Goal: Navigation & Orientation: Find specific page/section

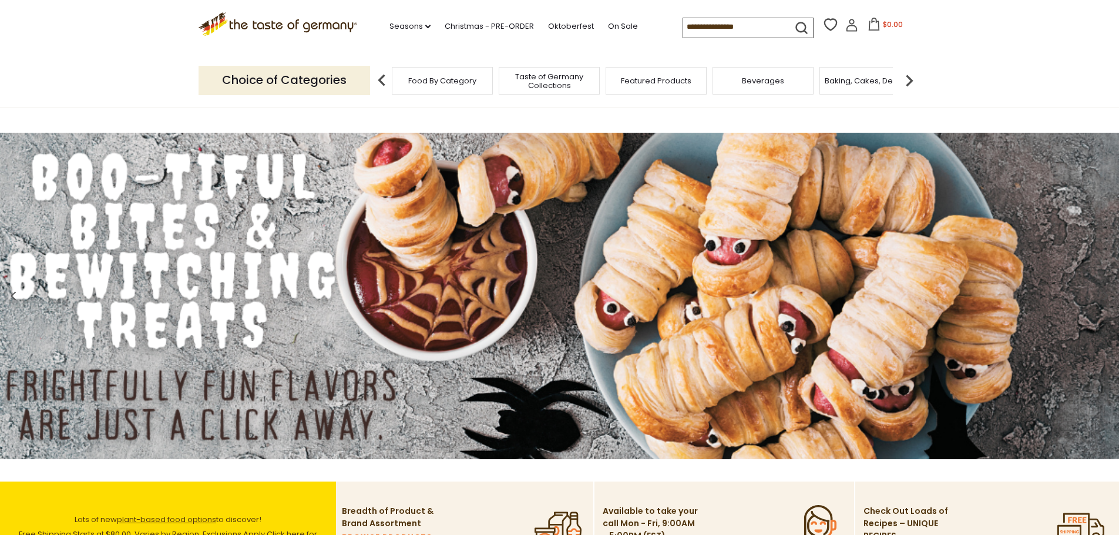
click at [774, 86] on div "Beverages" at bounding box center [762, 81] width 101 height 28
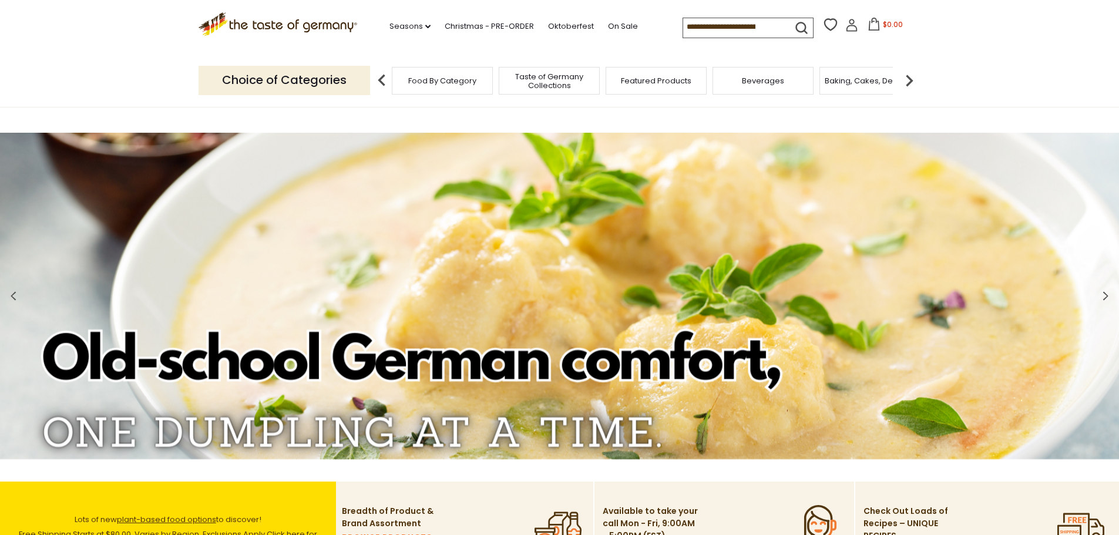
click at [775, 85] on span "Beverages" at bounding box center [763, 80] width 42 height 9
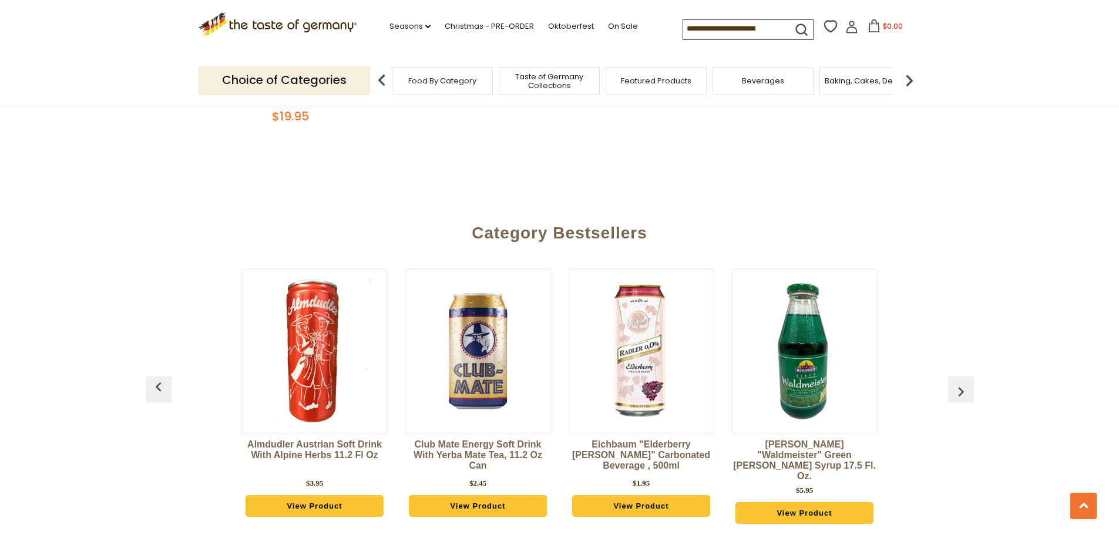
scroll to position [2732, 0]
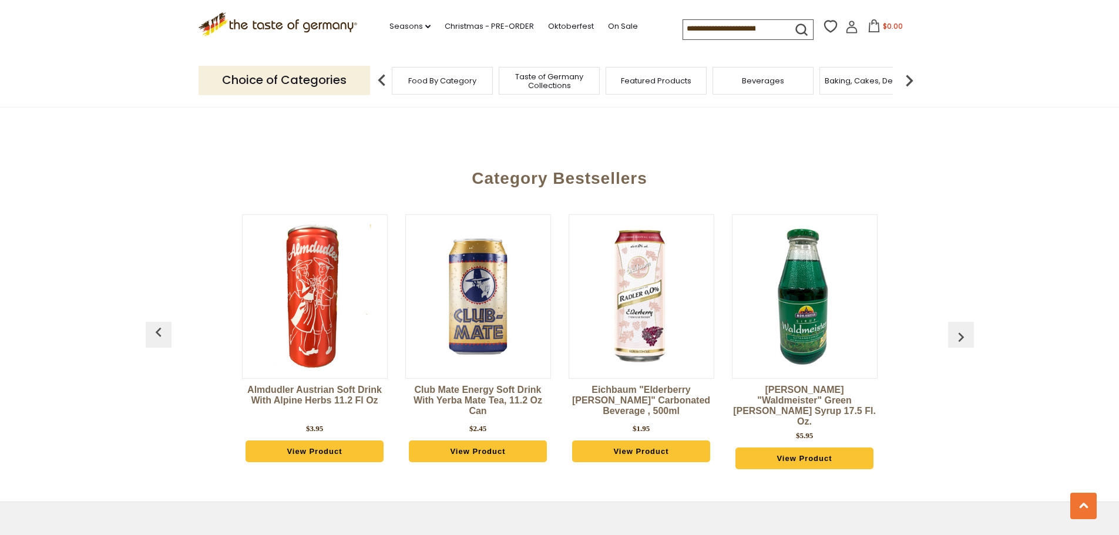
click at [911, 80] on img at bounding box center [908, 80] width 23 height 23
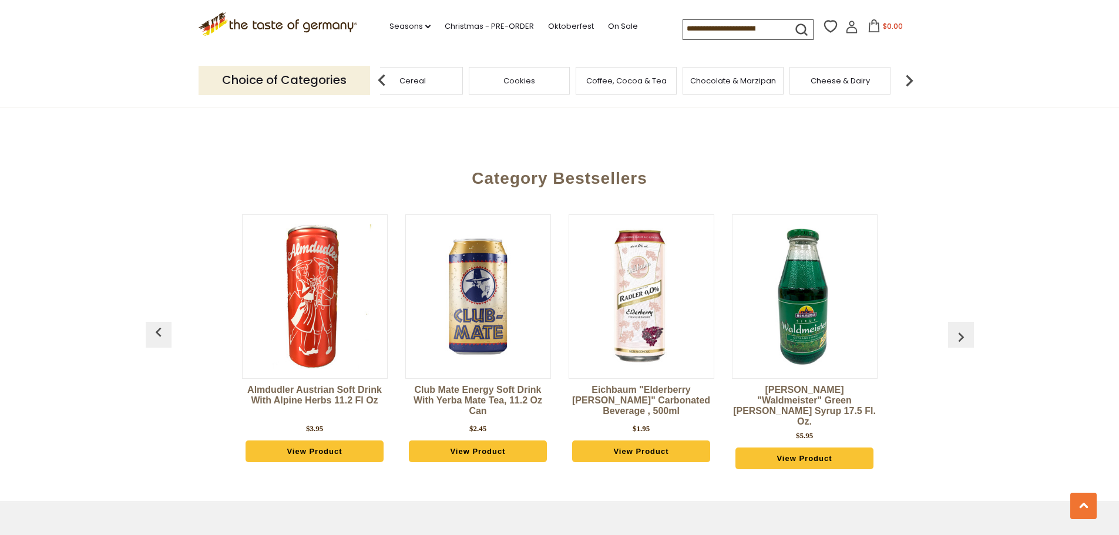
click at [911, 80] on img at bounding box center [908, 80] width 23 height 23
click at [548, 80] on span "Jams and Honey" at bounding box center [546, 80] width 65 height 9
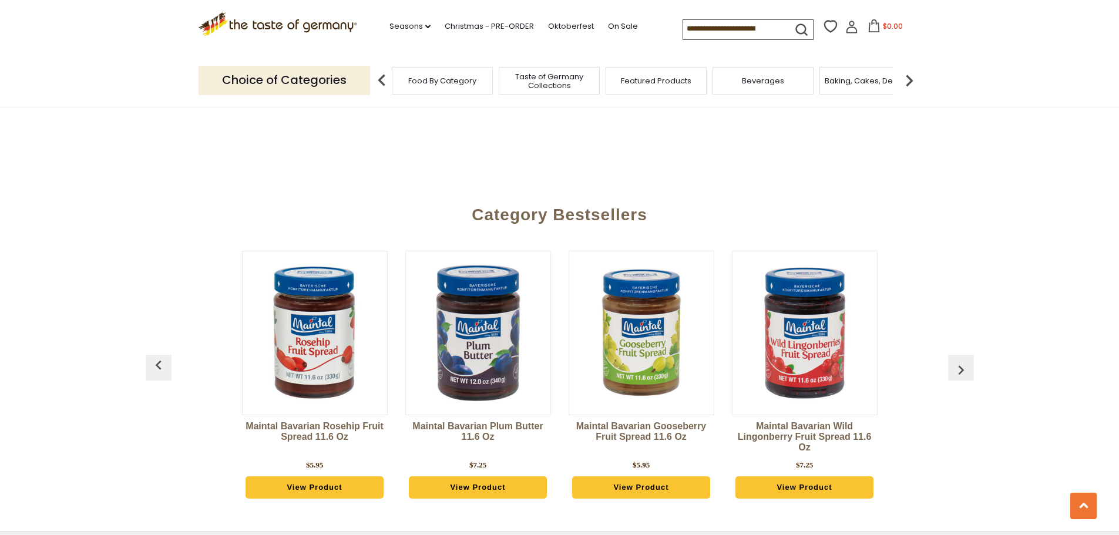
scroll to position [3061, 0]
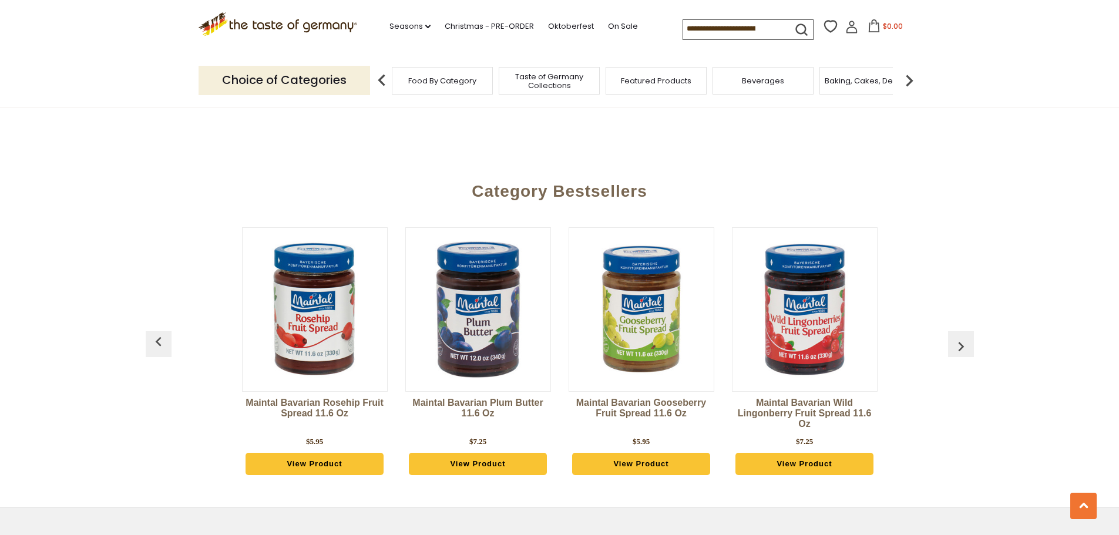
click at [957, 337] on img "button" at bounding box center [960, 346] width 19 height 19
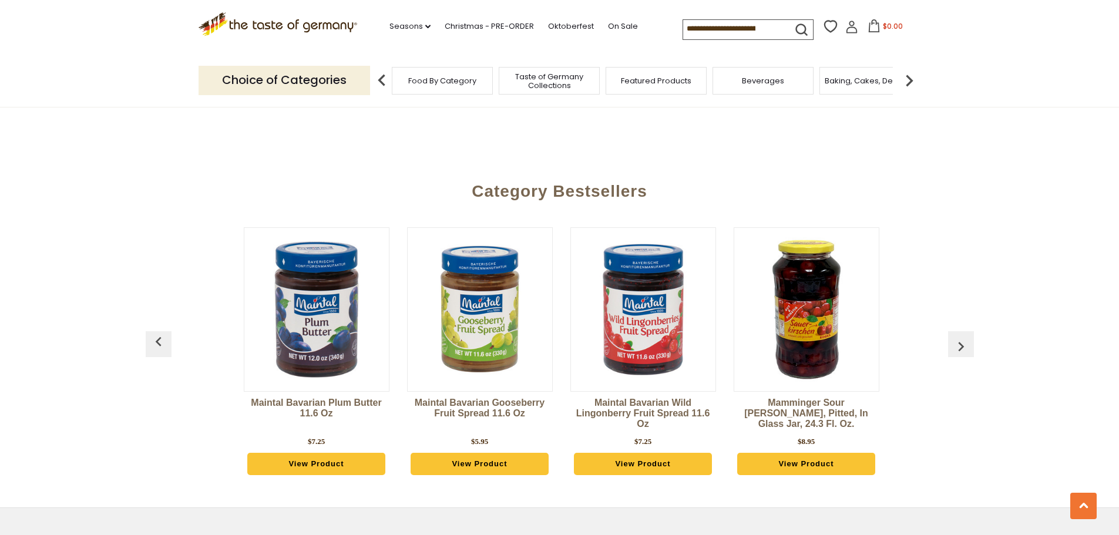
scroll to position [0, 163]
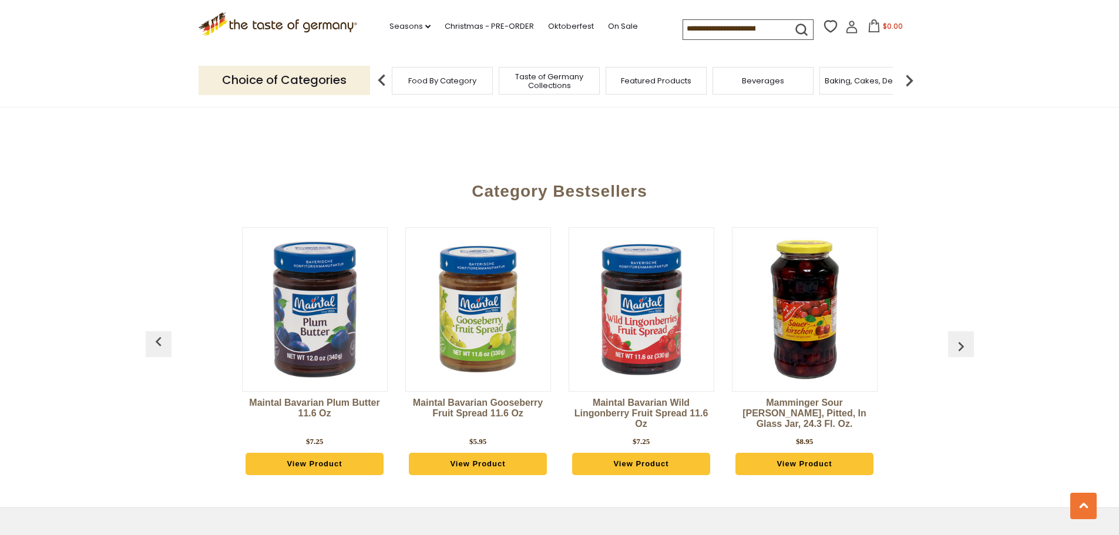
click at [957, 337] on img "button" at bounding box center [960, 346] width 19 height 19
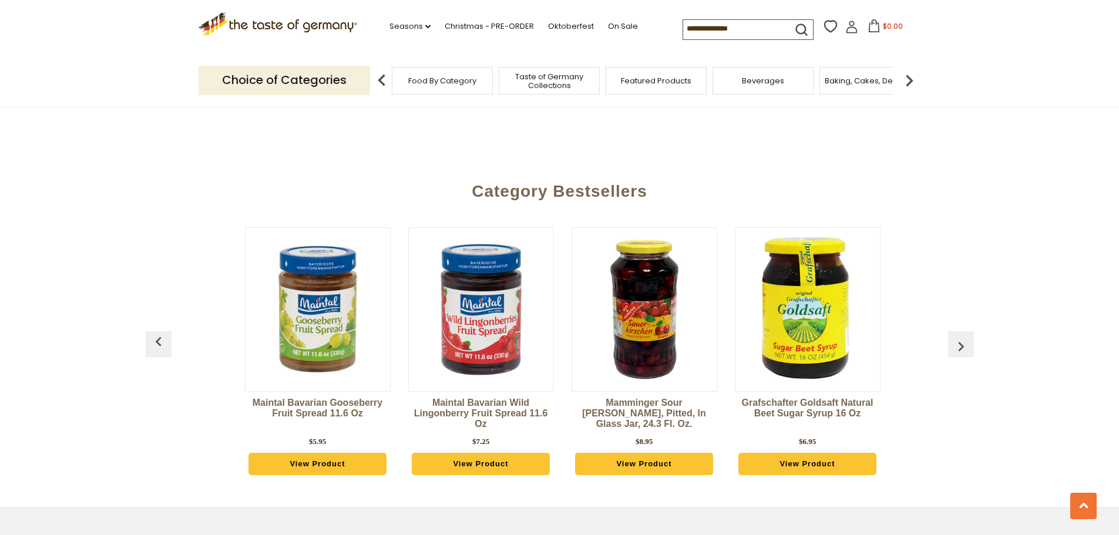
scroll to position [0, 326]
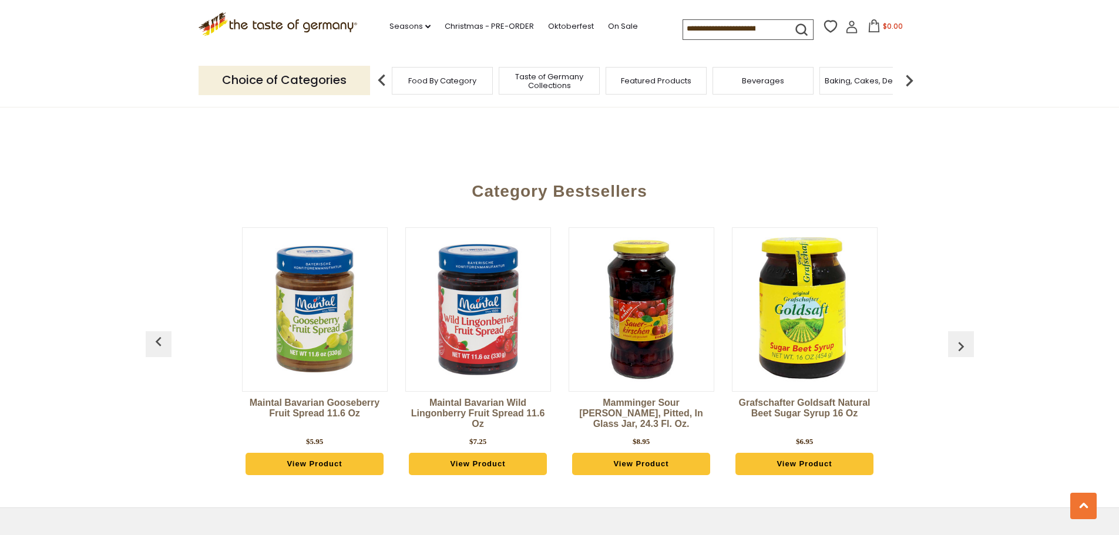
click at [968, 337] on img "button" at bounding box center [960, 346] width 19 height 19
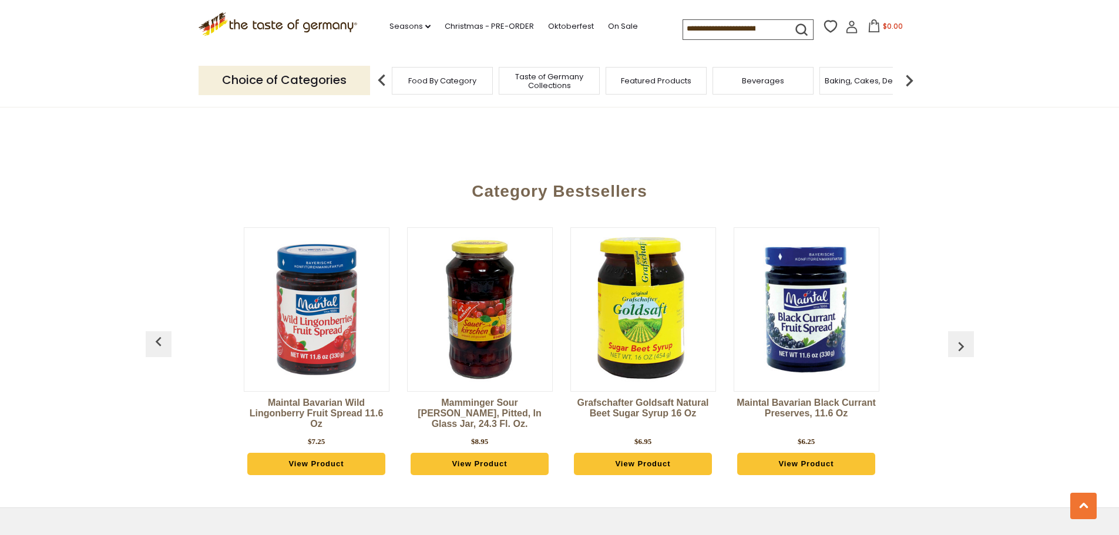
scroll to position [0, 490]
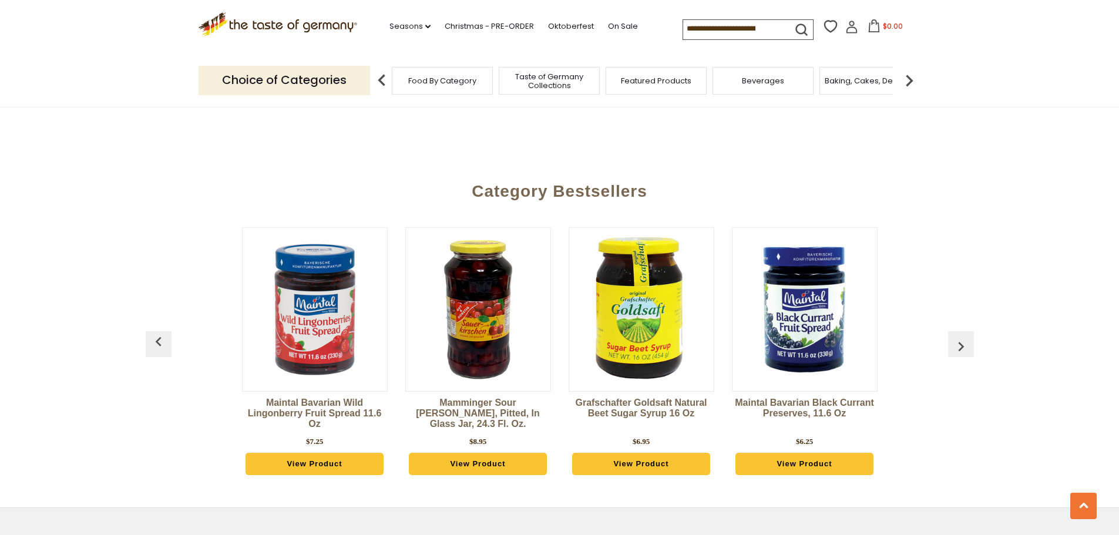
click at [968, 337] on img "button" at bounding box center [960, 346] width 19 height 19
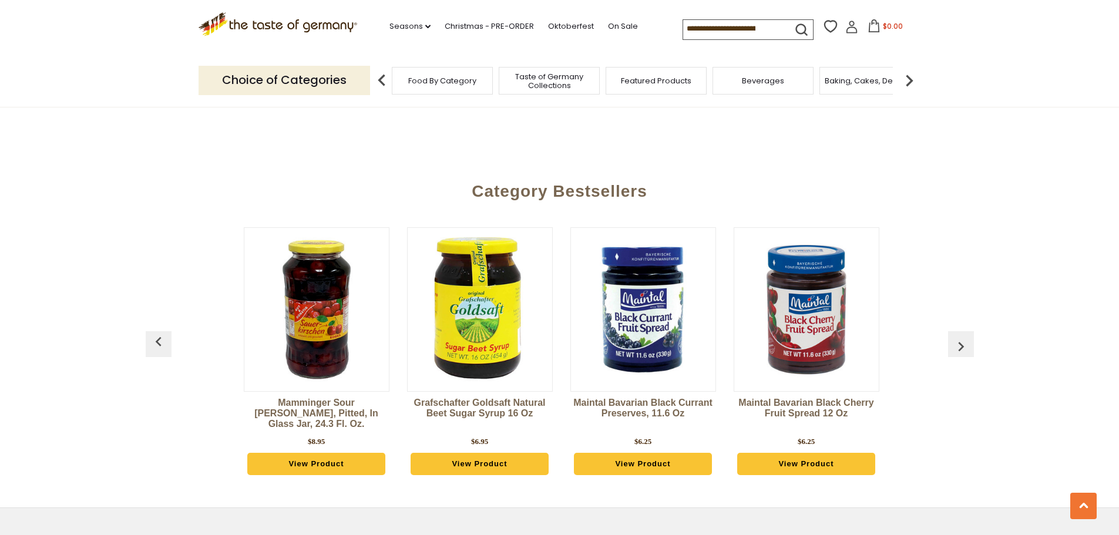
scroll to position [0, 653]
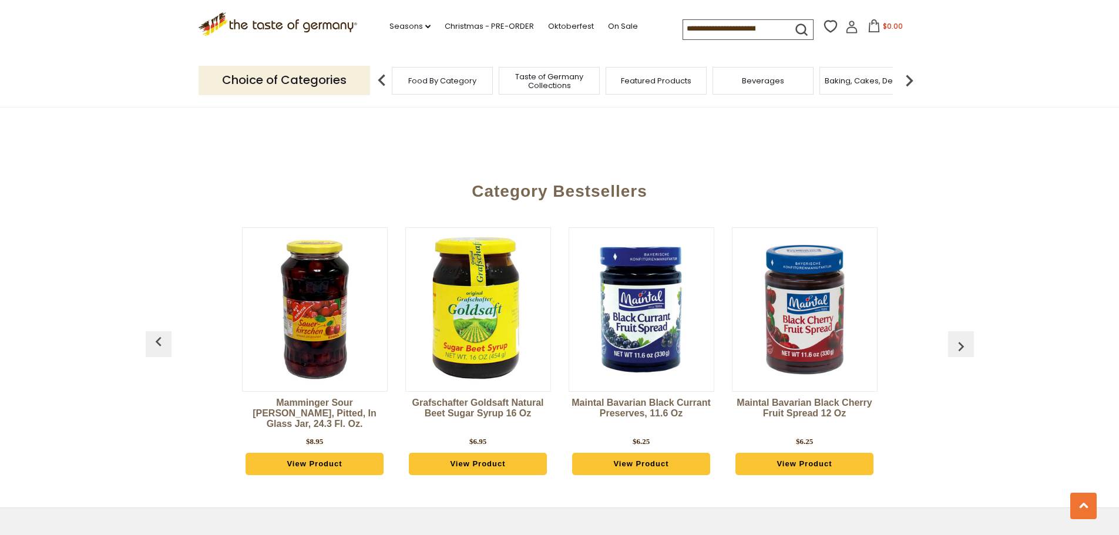
click at [968, 337] on img "button" at bounding box center [960, 346] width 19 height 19
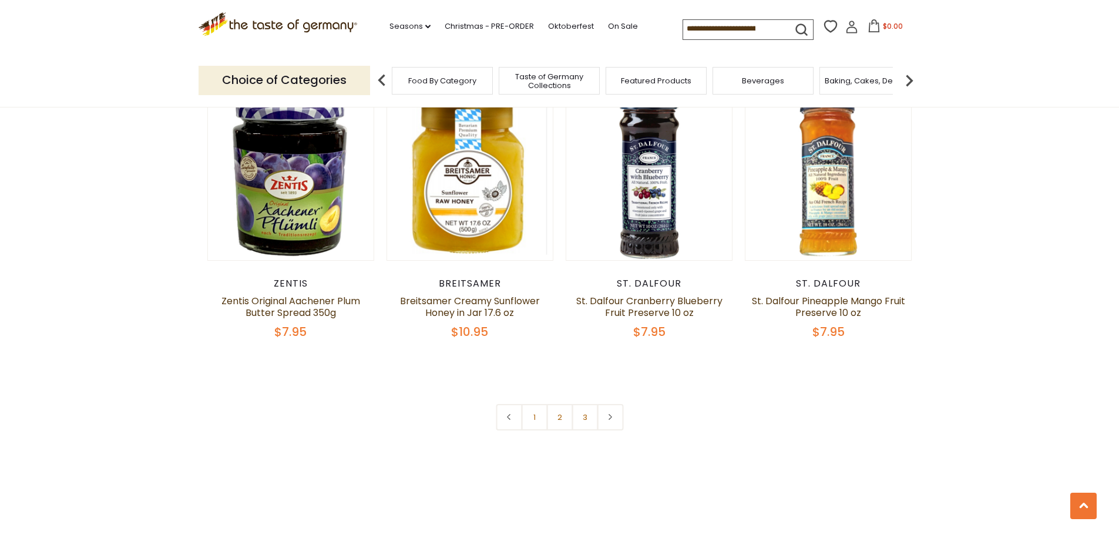
scroll to position [2735, 0]
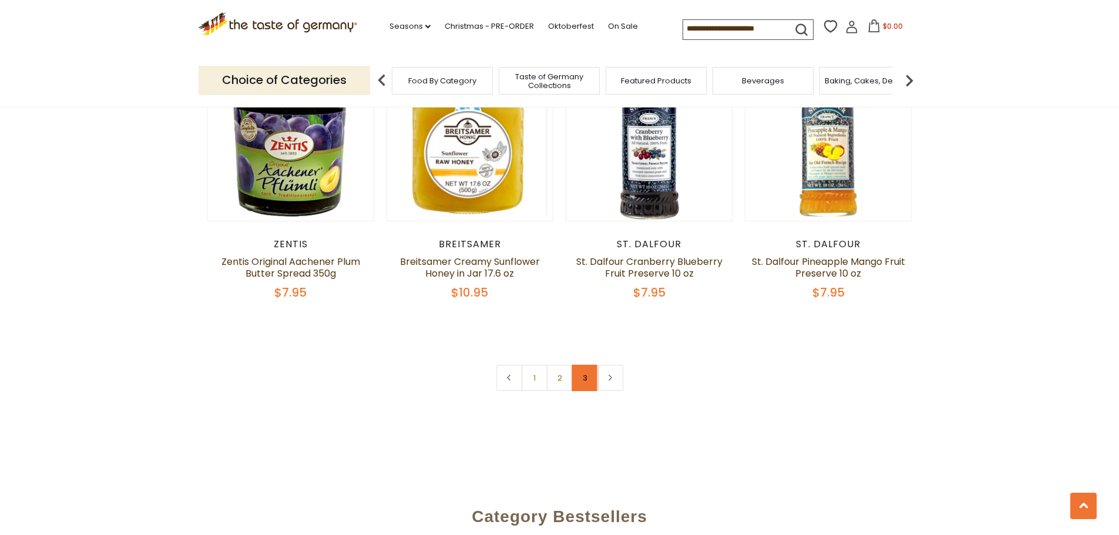
click at [585, 370] on link "3" at bounding box center [584, 378] width 26 height 26
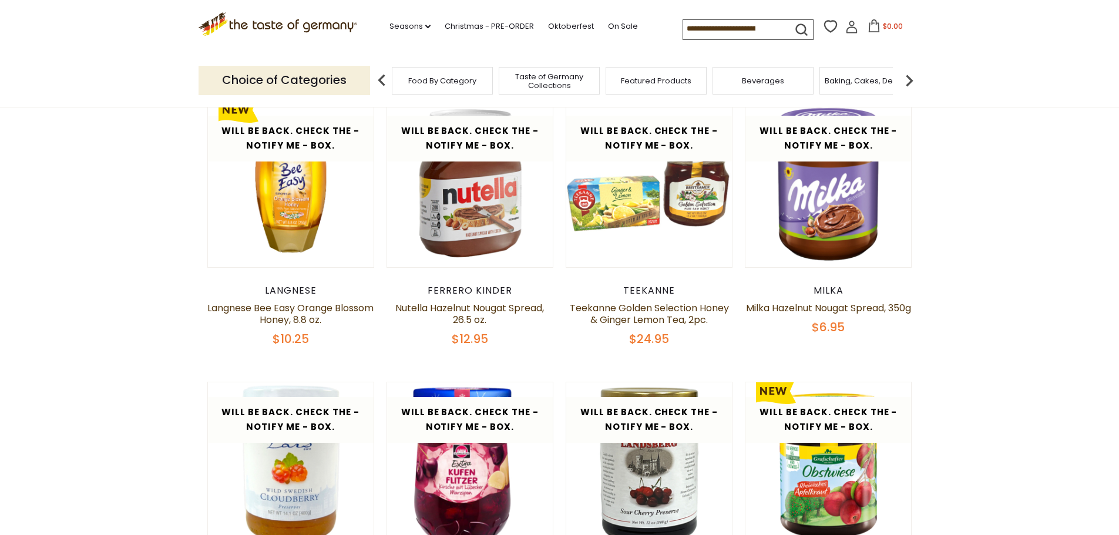
scroll to position [463, 0]
